Goal: Check status: Check status

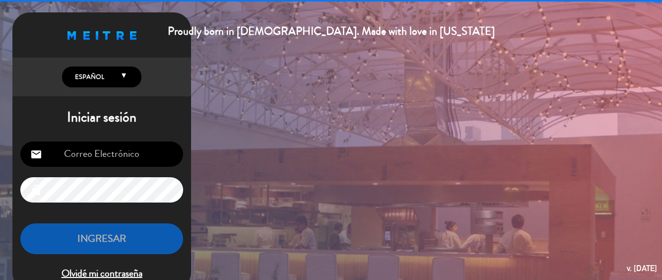
click at [155, 151] on input "email" at bounding box center [101, 153] width 163 height 25
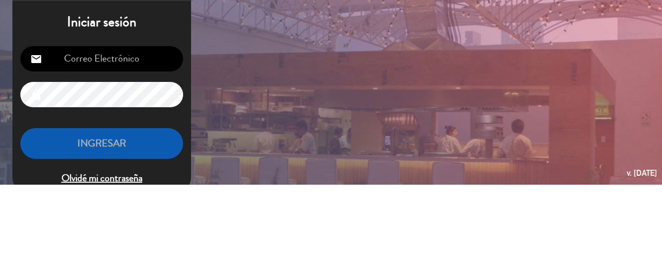
click at [146, 149] on input "email" at bounding box center [101, 153] width 163 height 25
type input "[EMAIL_ADDRESS][DOMAIN_NAME]"
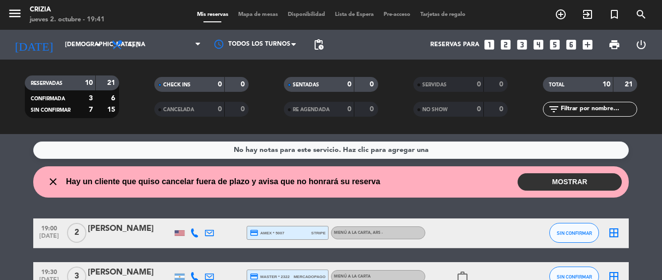
click at [85, 41] on input "[DEMOGRAPHIC_DATA] [DATE]" at bounding box center [102, 44] width 84 height 17
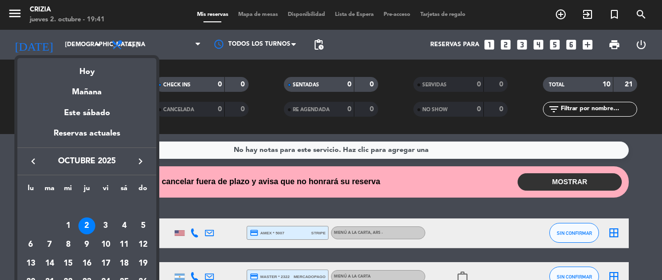
click at [107, 222] on div "3" at bounding box center [105, 225] width 17 height 17
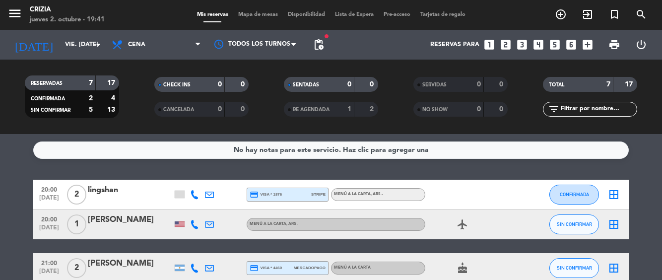
click at [83, 45] on input "vie. [DATE]" at bounding box center [102, 44] width 84 height 17
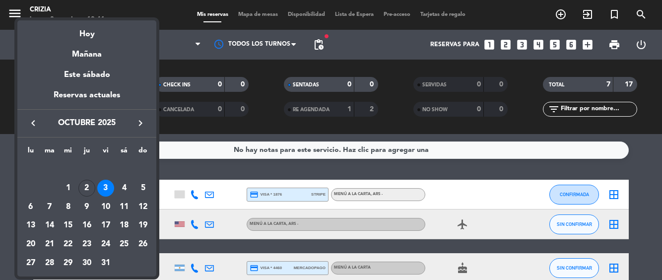
click at [121, 194] on div "4" at bounding box center [124, 188] width 17 height 17
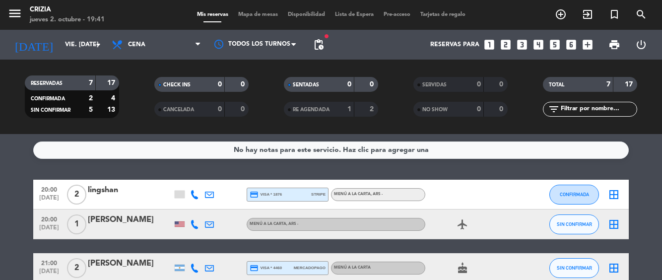
type input "sáb. [DATE]"
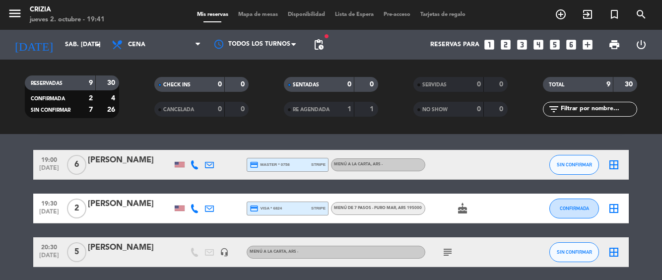
scroll to position [29, 0]
